Goal: Task Accomplishment & Management: Manage account settings

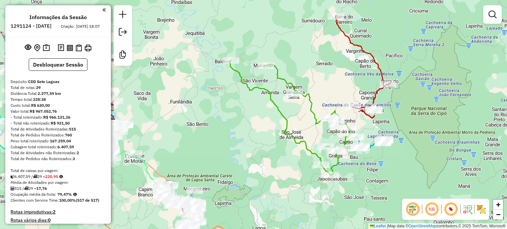
scroll to position [495, 0]
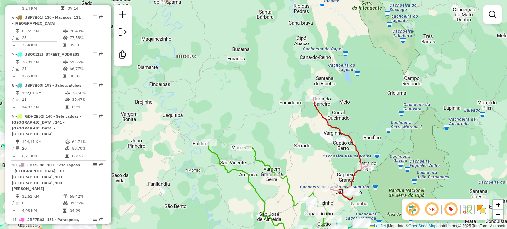
drag, startPoint x: 297, startPoint y: 49, endPoint x: 276, endPoint y: 135, distance: 88.4
click at [276, 138] on div "Janela de atendimento Grade de atendimento Capacidade Transportadoras Veículos …" at bounding box center [253, 114] width 507 height 229
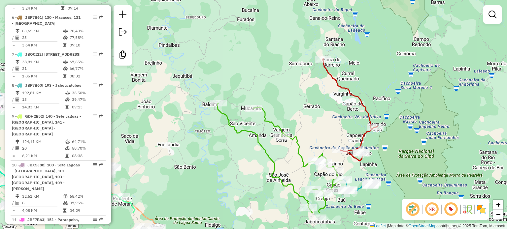
drag, startPoint x: 283, startPoint y: 146, endPoint x: 292, endPoint y: 107, distance: 40.3
click at [292, 107] on div "Janela de atendimento Grade de atendimento Capacidade Transportadoras Veículos …" at bounding box center [253, 114] width 507 height 229
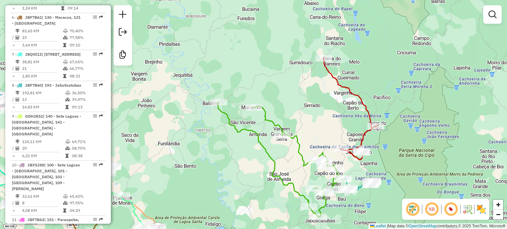
click at [480, 205] on img at bounding box center [481, 209] width 11 height 11
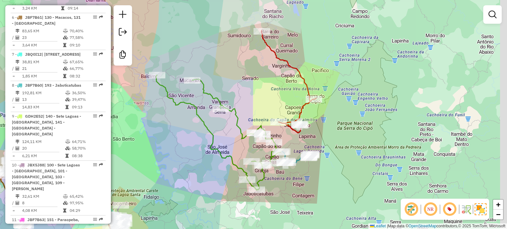
drag, startPoint x: 415, startPoint y: 135, endPoint x: 396, endPoint y: 132, distance: 18.5
click at [402, 130] on div "Janela de atendimento Grade de atendimento Capacidade Transportadoras Veículos …" at bounding box center [253, 114] width 507 height 229
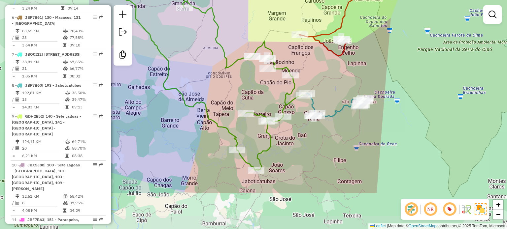
drag, startPoint x: 307, startPoint y: 170, endPoint x: 438, endPoint y: 116, distance: 141.6
click at [438, 116] on div "Janela de atendimento Grade de atendimento Capacidade Transportadoras Veículos …" at bounding box center [253, 114] width 507 height 229
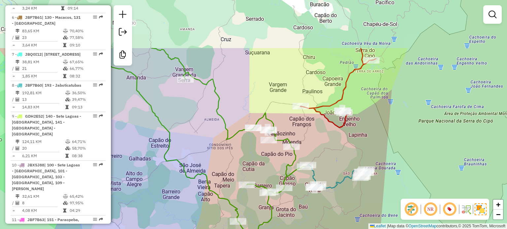
drag, startPoint x: 289, startPoint y: 51, endPoint x: 288, endPoint y: 123, distance: 71.9
click at [288, 123] on div "Janela de atendimento Grade de atendimento Capacidade Transportadoras Veículos …" at bounding box center [253, 114] width 507 height 229
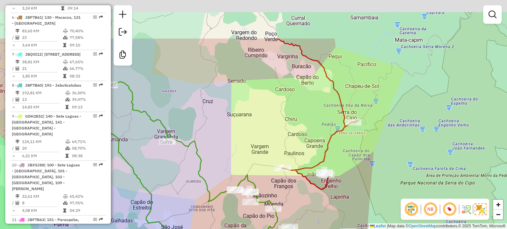
drag, startPoint x: 400, startPoint y: 57, endPoint x: 390, endPoint y: 121, distance: 64.5
click at [390, 121] on div "Janela de atendimento Grade de atendimento Capacidade Transportadoras Veículos …" at bounding box center [253, 114] width 507 height 229
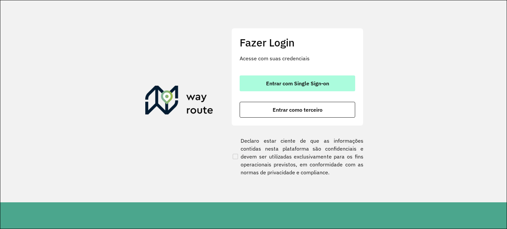
click at [260, 79] on button "Entrar com Single Sign-on" at bounding box center [296, 84] width 115 height 16
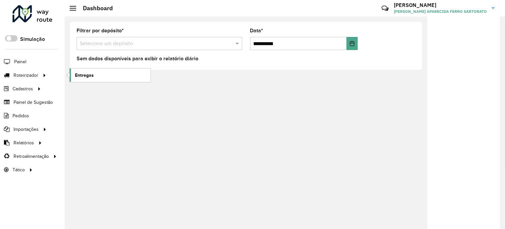
click at [77, 73] on span "Entregas" at bounding box center [84, 75] width 19 height 7
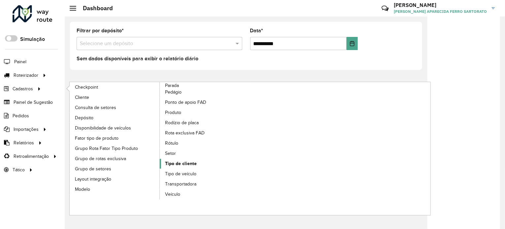
click at [184, 165] on span "Tipo de cliente" at bounding box center [181, 163] width 32 height 7
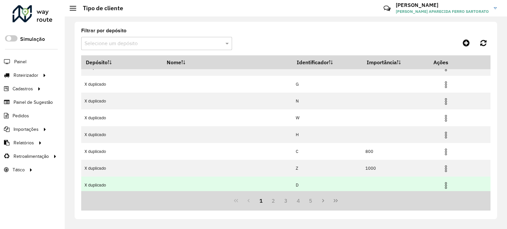
scroll to position [79, 0]
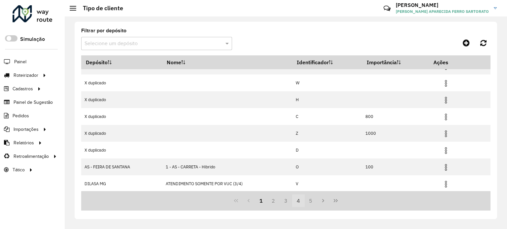
click at [298, 200] on button "4" at bounding box center [298, 201] width 13 height 13
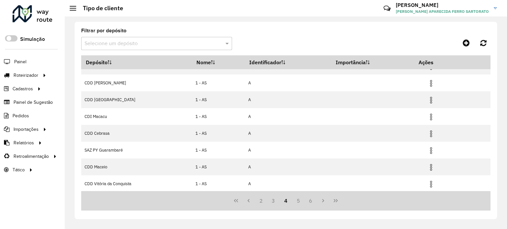
click at [132, 46] on input "text" at bounding box center [149, 44] width 131 height 8
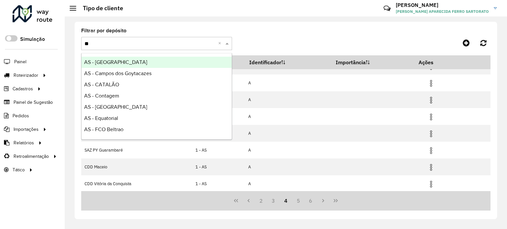
type input "***"
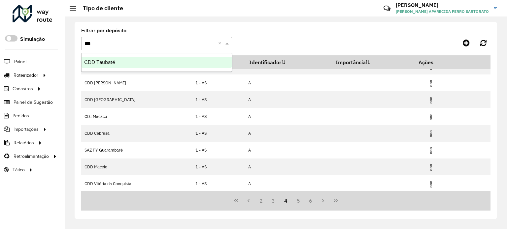
click at [123, 63] on div "CDD Taubaté" at bounding box center [156, 62] width 150 height 11
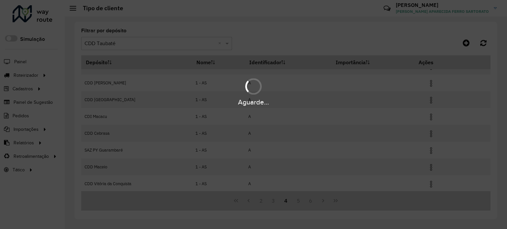
scroll to position [62, 0]
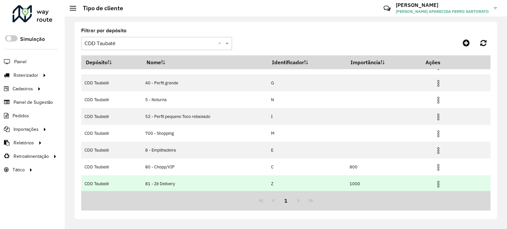
click at [438, 183] on img at bounding box center [438, 184] width 8 height 8
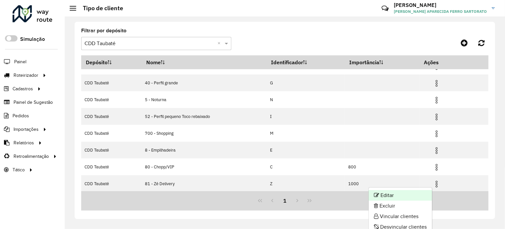
click at [400, 196] on li "Editar" at bounding box center [399, 195] width 63 height 11
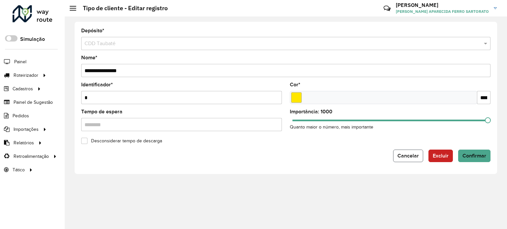
click at [403, 157] on span "Cancelar" at bounding box center [407, 156] width 21 height 6
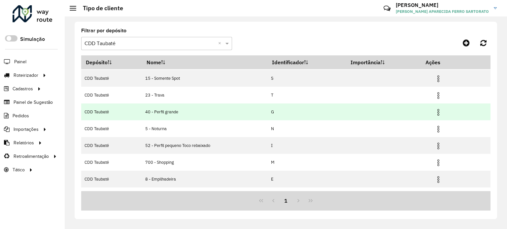
scroll to position [62, 0]
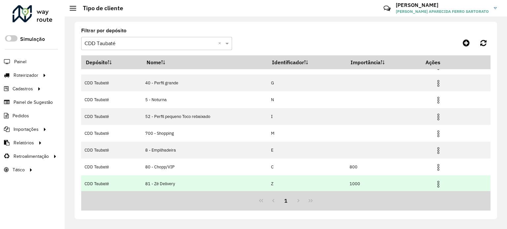
click at [437, 183] on img at bounding box center [438, 184] width 8 height 8
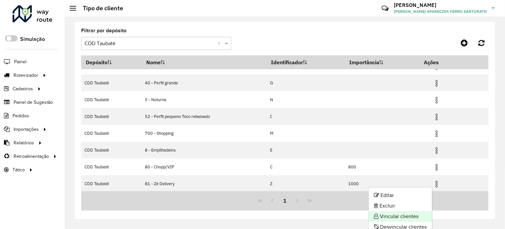
click at [412, 218] on li "Vincular clientes" at bounding box center [399, 216] width 63 height 11
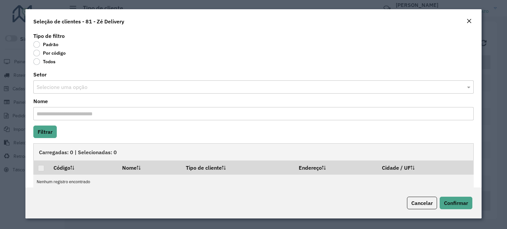
click at [50, 53] on label "Por código" at bounding box center [49, 53] width 32 height 7
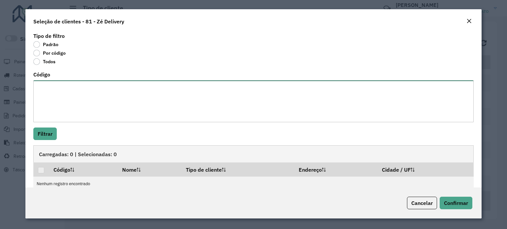
click at [67, 96] on textarea "Código" at bounding box center [253, 101] width 440 height 42
paste textarea "***** ***** ***** ***** ***** ***** ***** ***** ***** ***** **** ***** ***** **…"
type textarea "***** ***** ***** ***** ***** ***** ***** ***** ***** ***** **** ***** ***** **…"
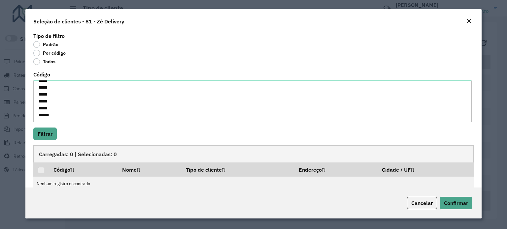
click at [32, 133] on div "Tipo de filtro Padrão Por código Todos Código ***** ***** ***** ***** ***** ***…" at bounding box center [253, 109] width 456 height 157
click at [43, 137] on button "Filtrar" at bounding box center [44, 134] width 23 height 13
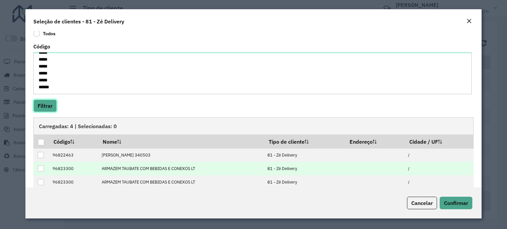
scroll to position [50, 0]
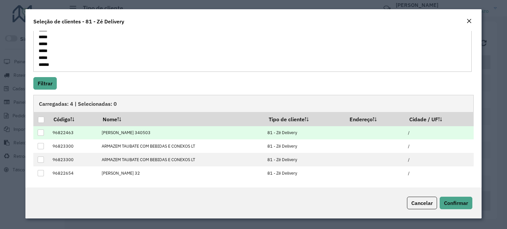
drag, startPoint x: 40, startPoint y: 117, endPoint x: 128, endPoint y: 137, distance: 89.8
click at [40, 117] on div at bounding box center [41, 120] width 6 height 6
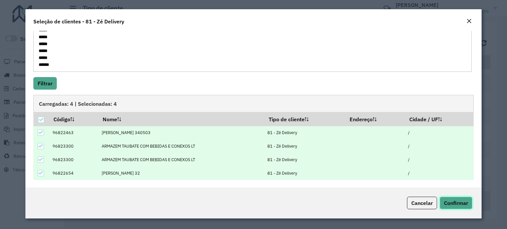
click at [461, 205] on span "Confirmar" at bounding box center [456, 203] width 24 height 7
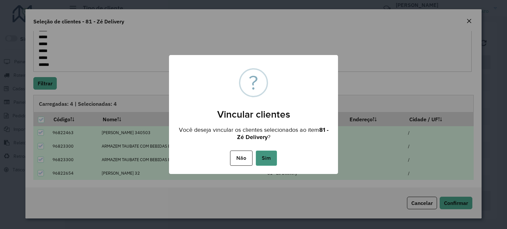
click at [269, 161] on button "Sim" at bounding box center [266, 158] width 21 height 15
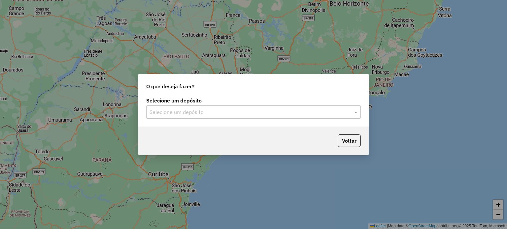
drag, startPoint x: 346, startPoint y: 139, endPoint x: 349, endPoint y: 129, distance: 10.2
click at [349, 138] on button "Voltar" at bounding box center [348, 141] width 23 height 13
